Goal: Transaction & Acquisition: Purchase product/service

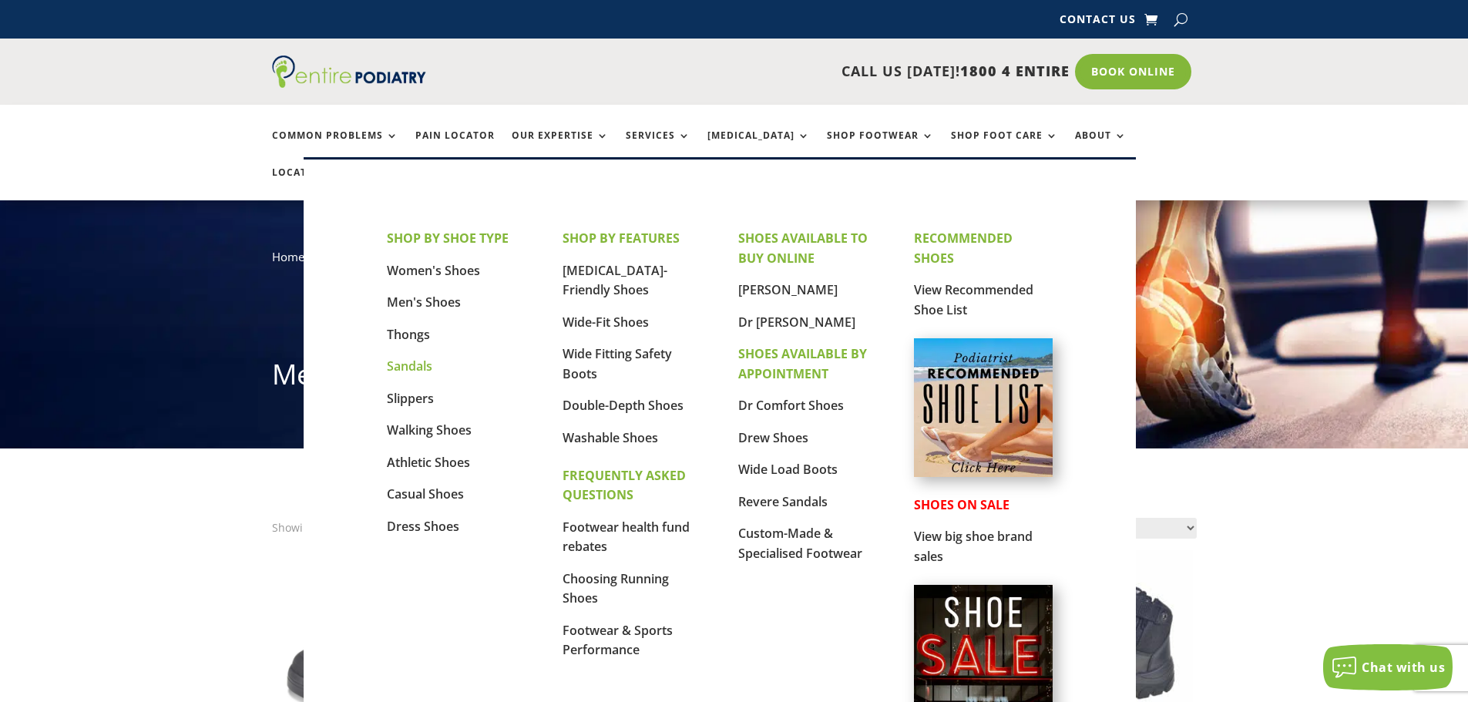
click at [407, 364] on link "Sandals" at bounding box center [409, 366] width 45 height 17
click at [412, 306] on link "Men's Shoes" at bounding box center [424, 302] width 74 height 17
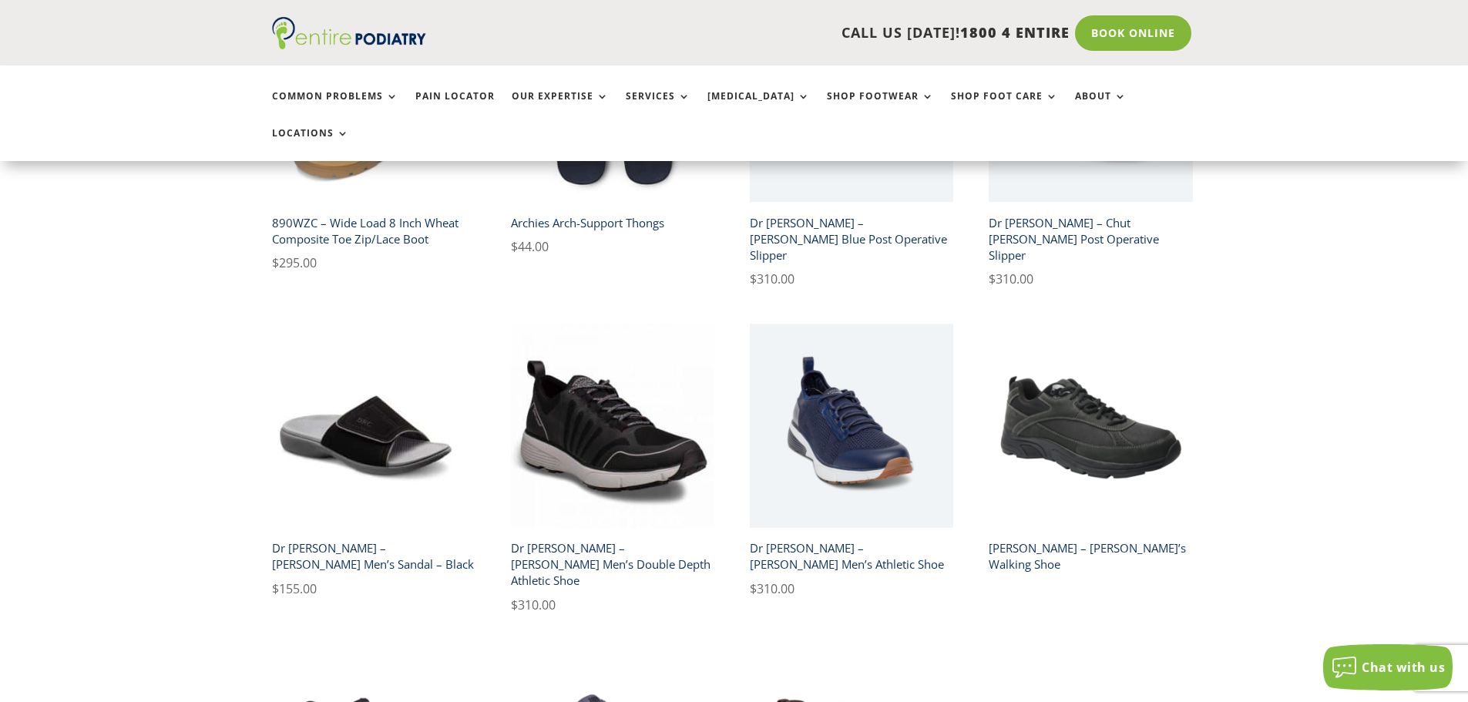
scroll to position [1171, 0]
drag, startPoint x: 155, startPoint y: 428, endPoint x: 167, endPoint y: 486, distance: 59.9
click at [167, 486] on div "**********" at bounding box center [734, 697] width 1468 height 2840
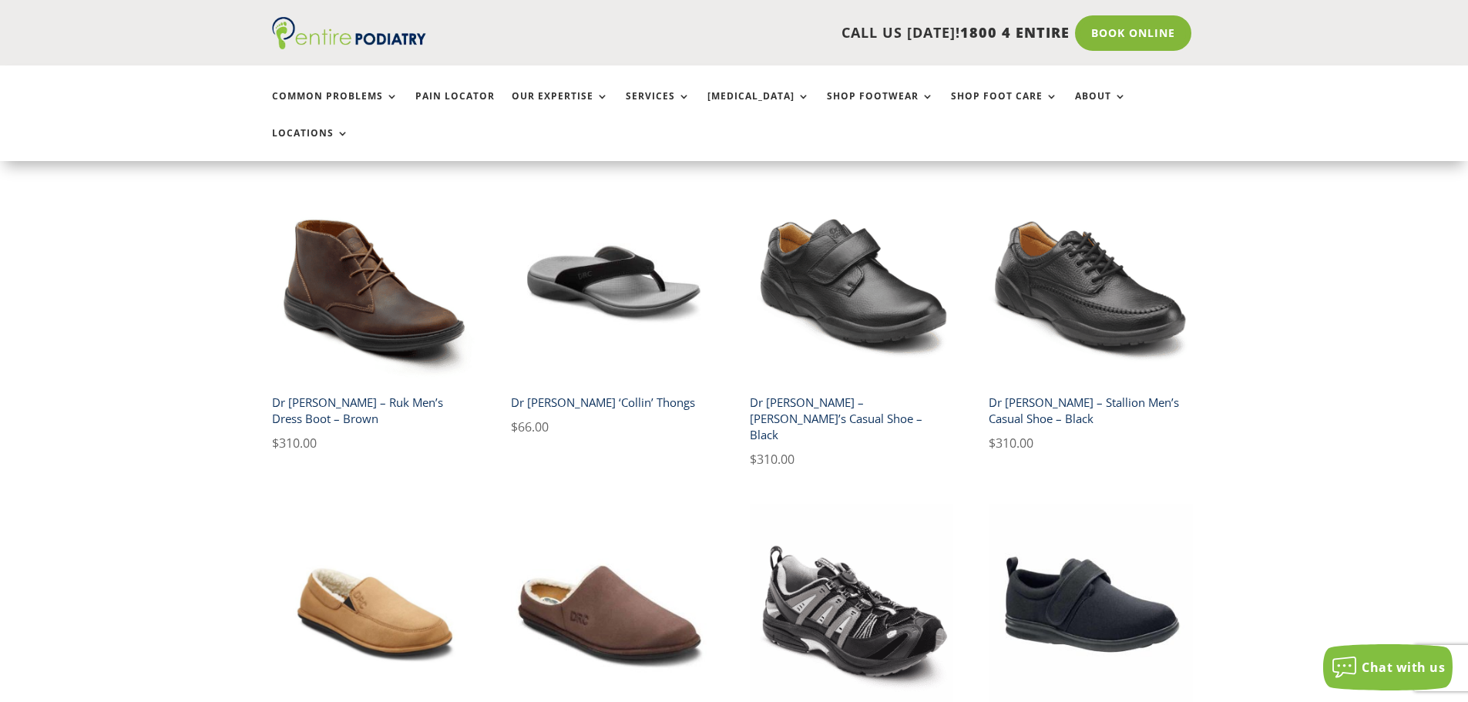
scroll to position [2223, 0]
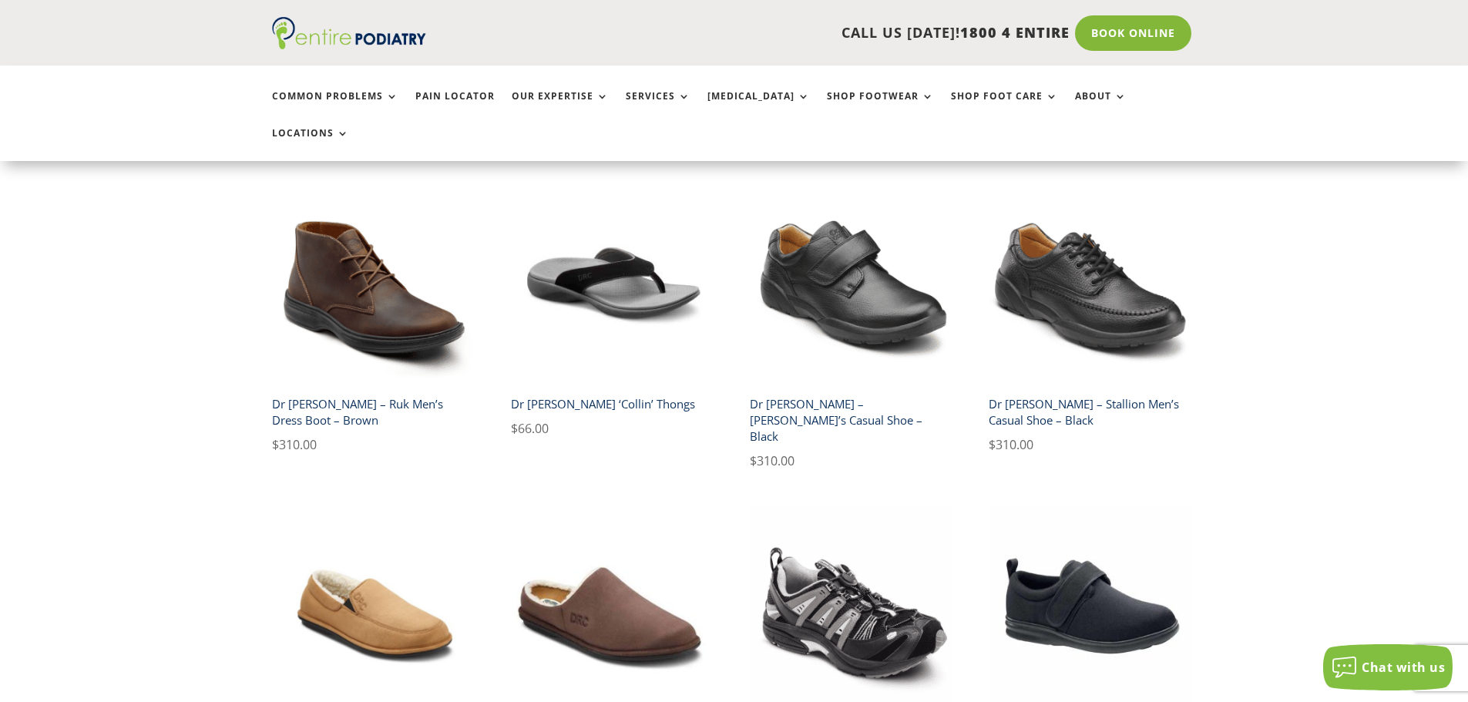
click at [409, 391] on h2 "Dr [PERSON_NAME] – Ruk Men’s Dress Boot – Brown" at bounding box center [374, 413] width 204 height 44
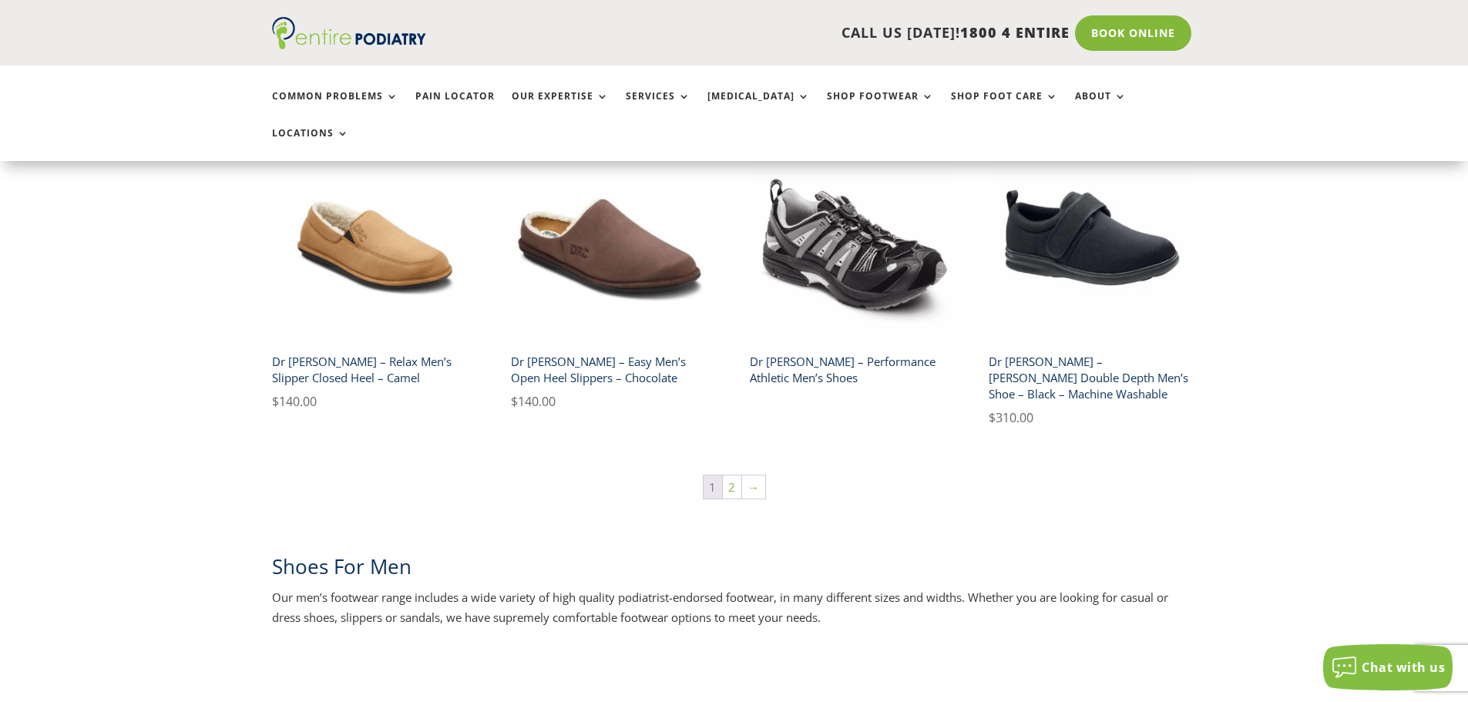
scroll to position [2593, 0]
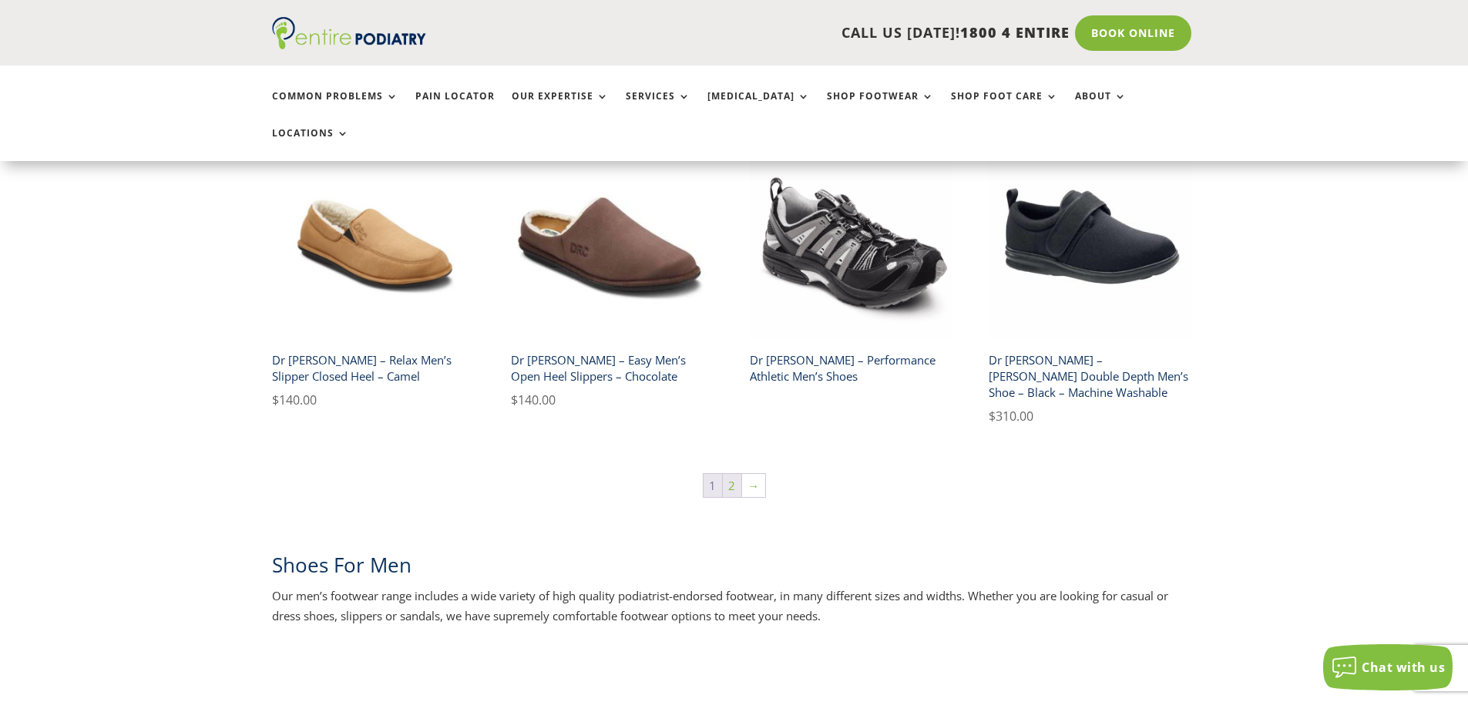
click at [736, 474] on link "2" at bounding box center [732, 485] width 18 height 23
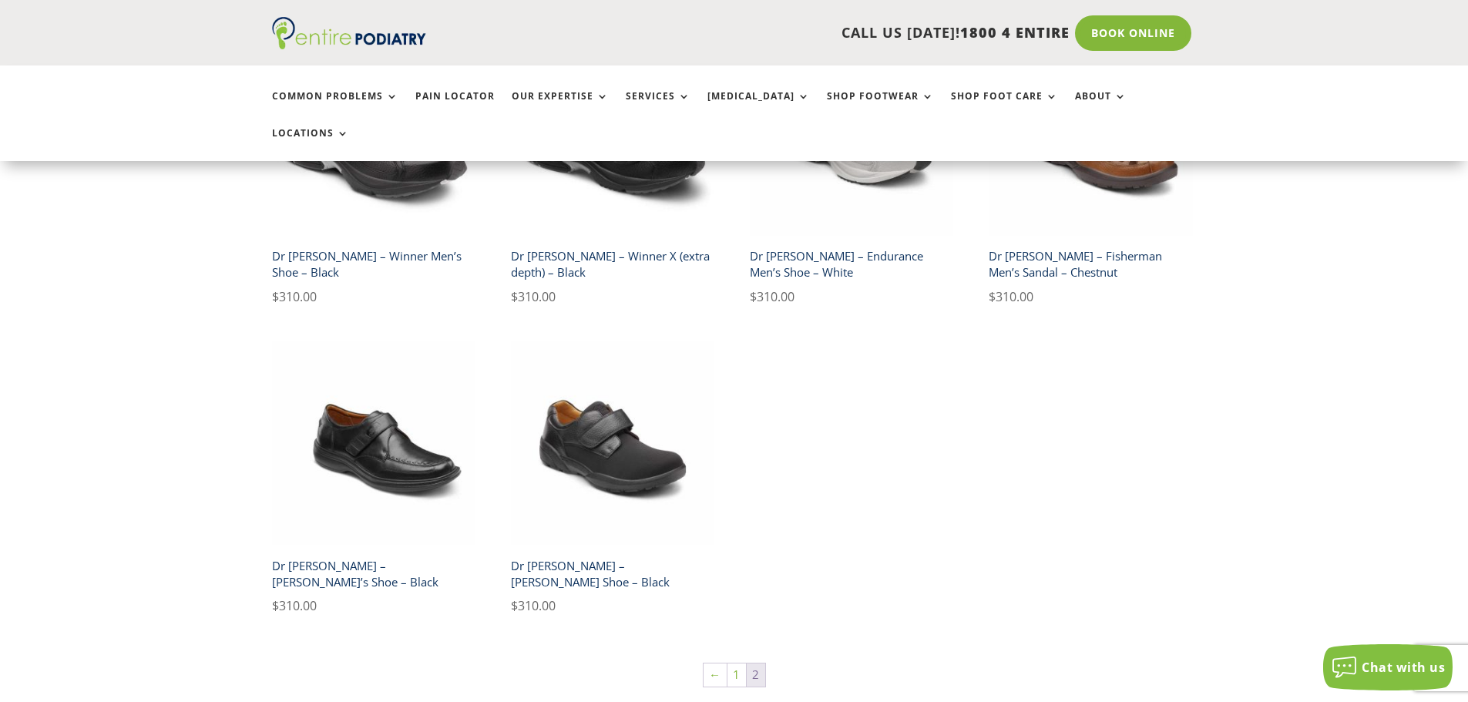
scroll to position [863, 0]
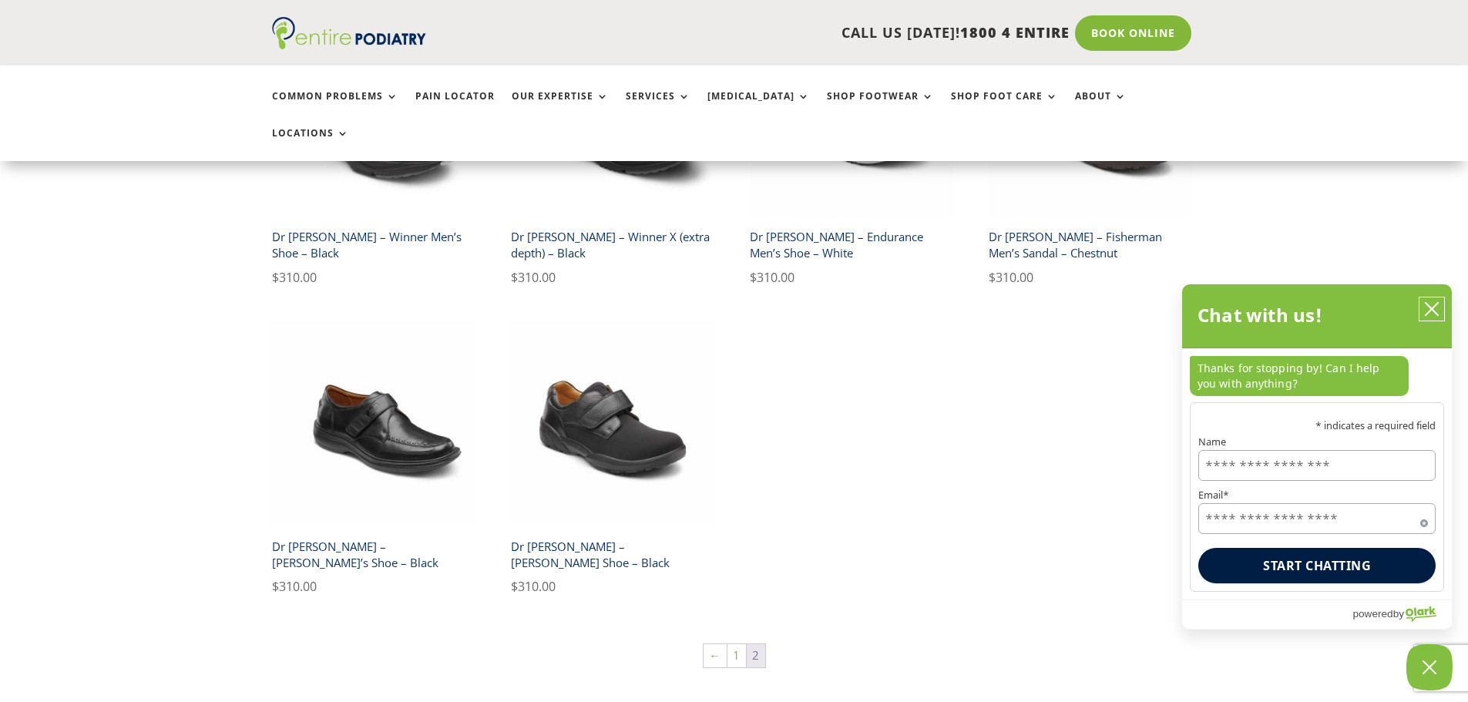
click at [1434, 306] on icon "close chatbox" at bounding box center [1431, 308] width 15 height 15
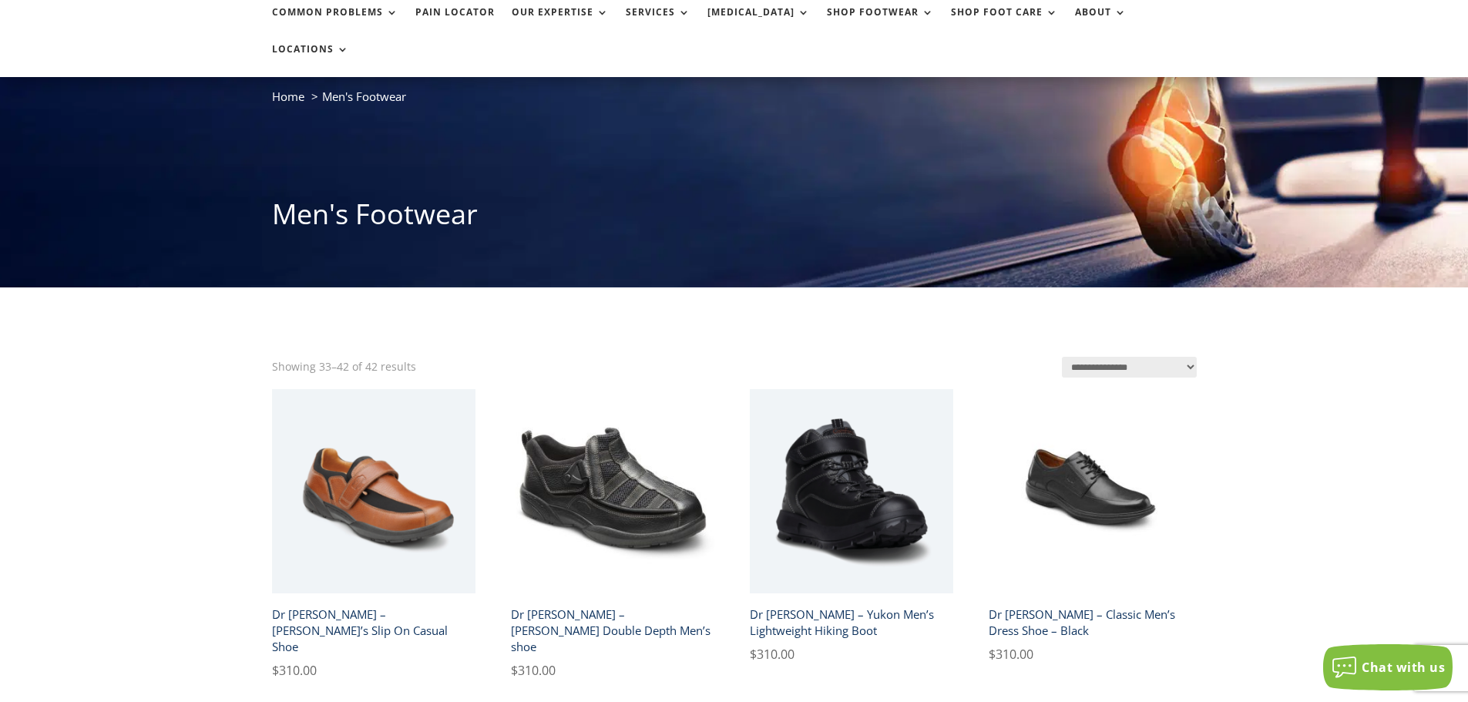
scroll to position [0, 0]
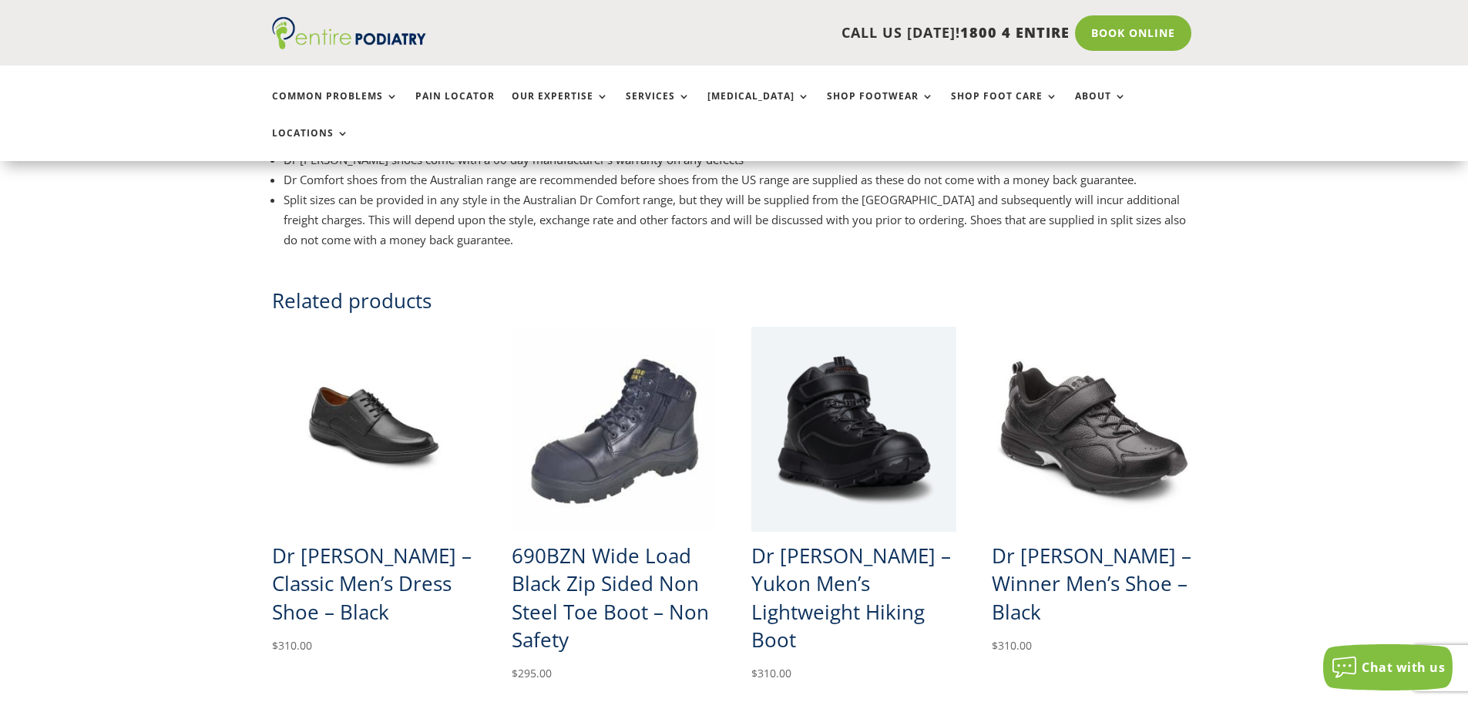
scroll to position [1171, 0]
